Goal: Information Seeking & Learning: Learn about a topic

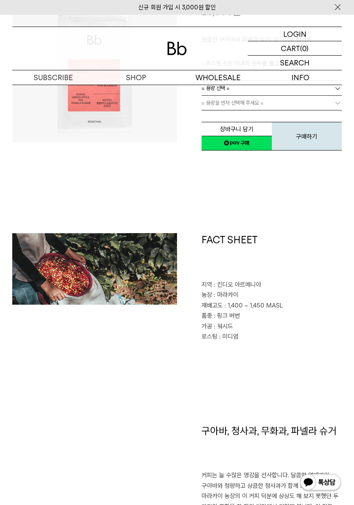
scroll to position [697, 0]
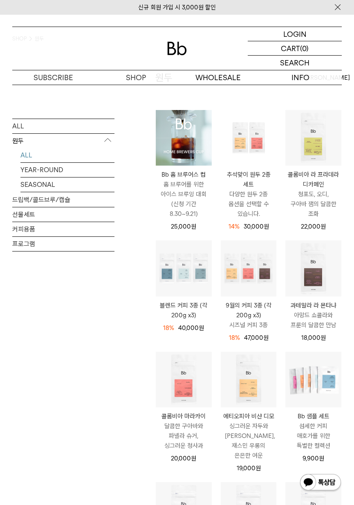
scroll to position [54, 0]
click at [0, 0] on img at bounding box center [0, 0] width 0 height 0
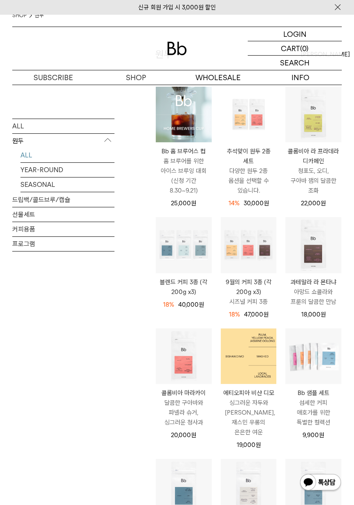
scroll to position [94, 0]
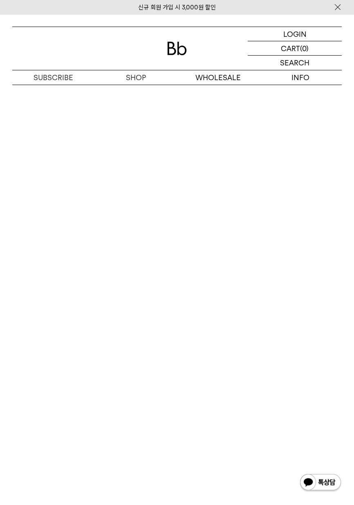
scroll to position [1299, 0]
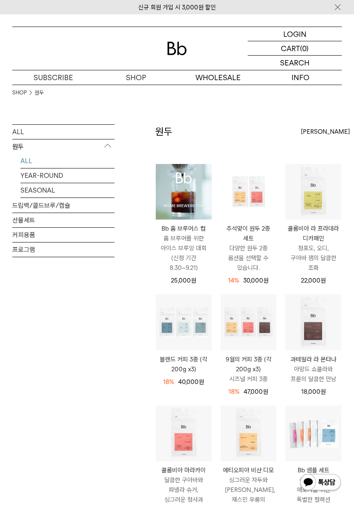
scroll to position [94, 0]
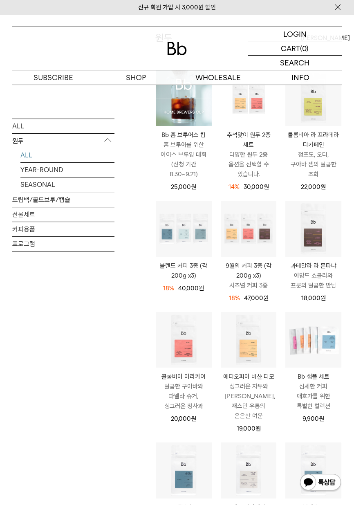
click at [0, 0] on img at bounding box center [0, 0] width 0 height 0
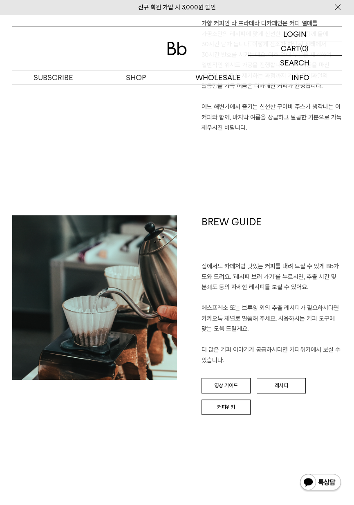
scroll to position [681, 0]
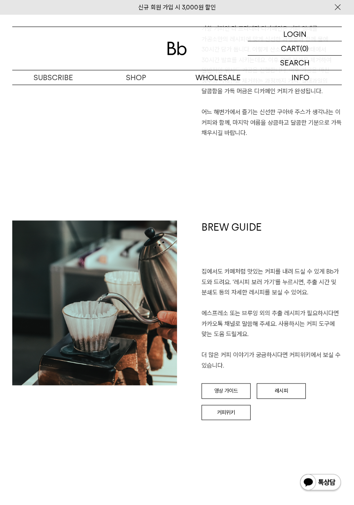
click at [288, 398] on link "레시피" at bounding box center [281, 391] width 49 height 16
